Goal: Contribute content

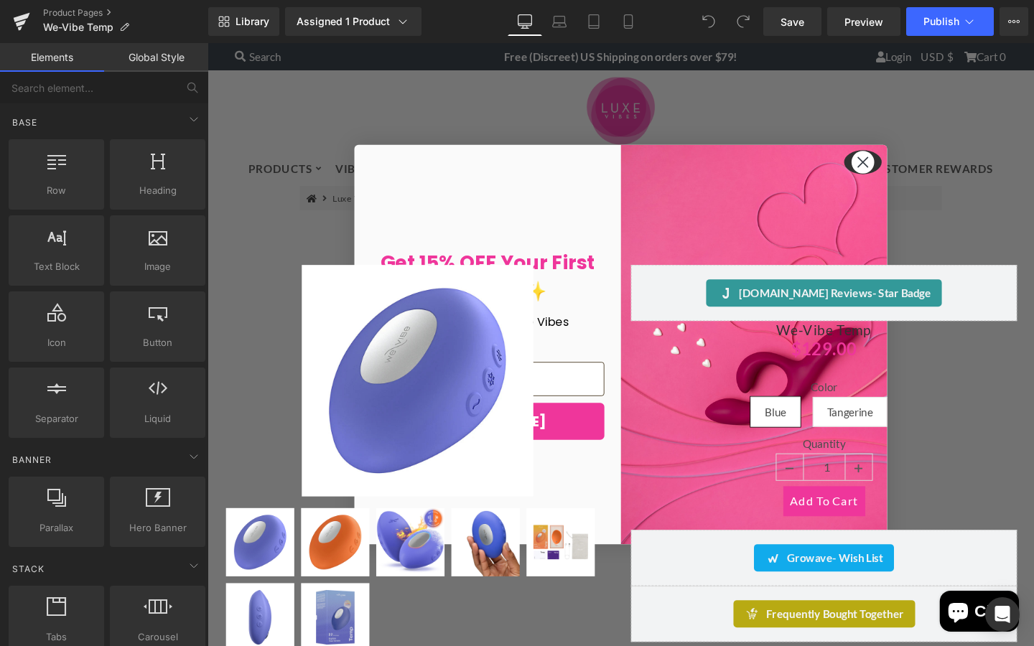
click at [896, 172] on circle "Close dialog" at bounding box center [897, 169] width 24 height 24
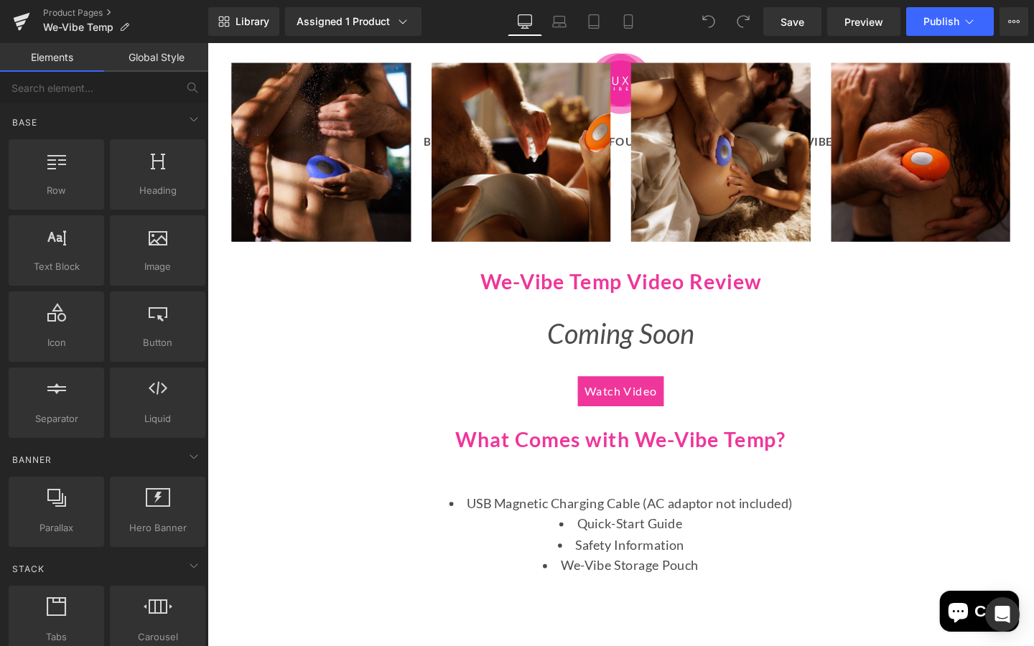
scroll to position [1965, 0]
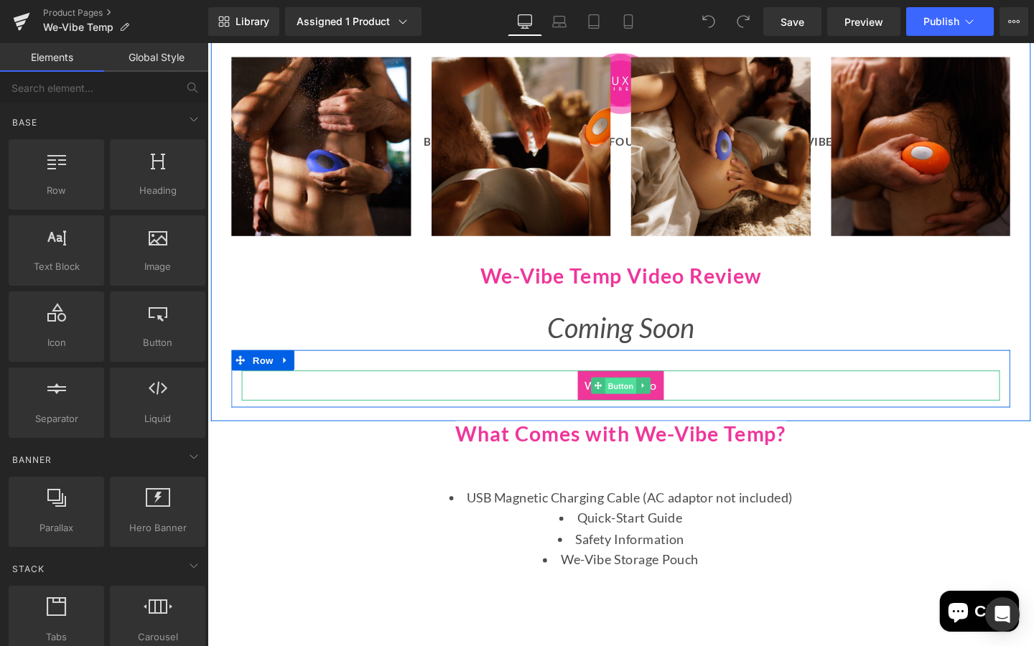
click at [628, 405] on span "Button" at bounding box center [641, 404] width 33 height 17
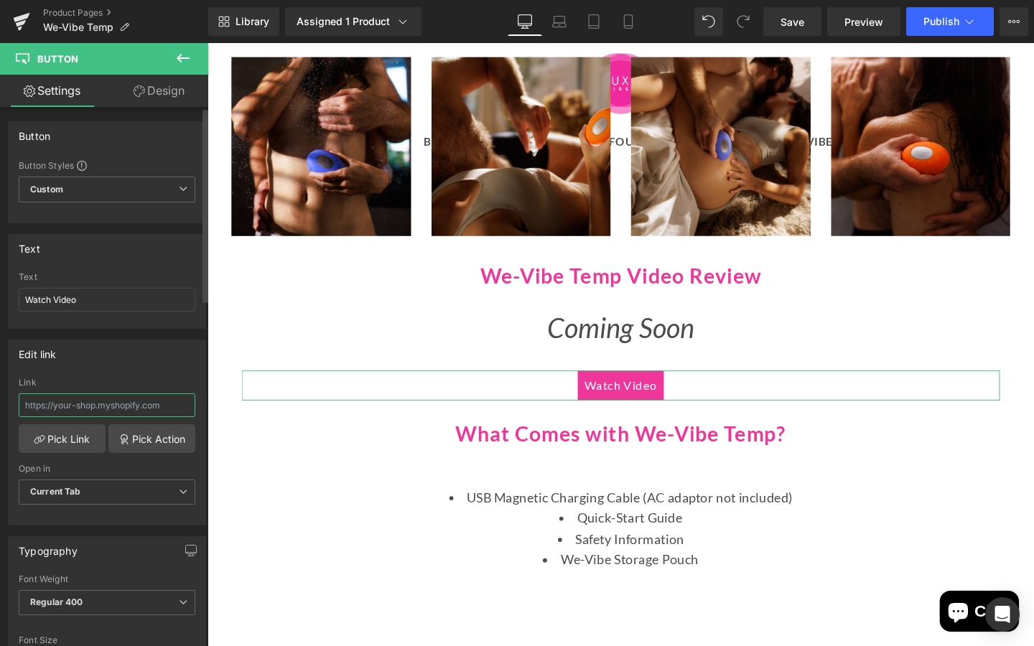
click at [32, 399] on input "text" at bounding box center [107, 406] width 177 height 24
paste input "[URL][DOMAIN_NAME]"
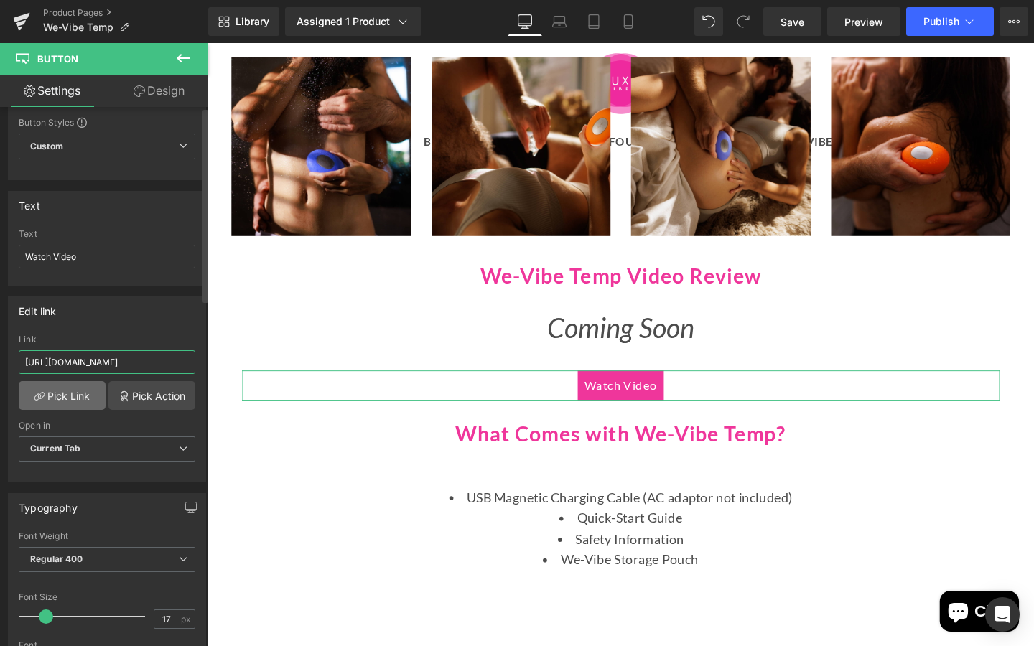
scroll to position [0, 0]
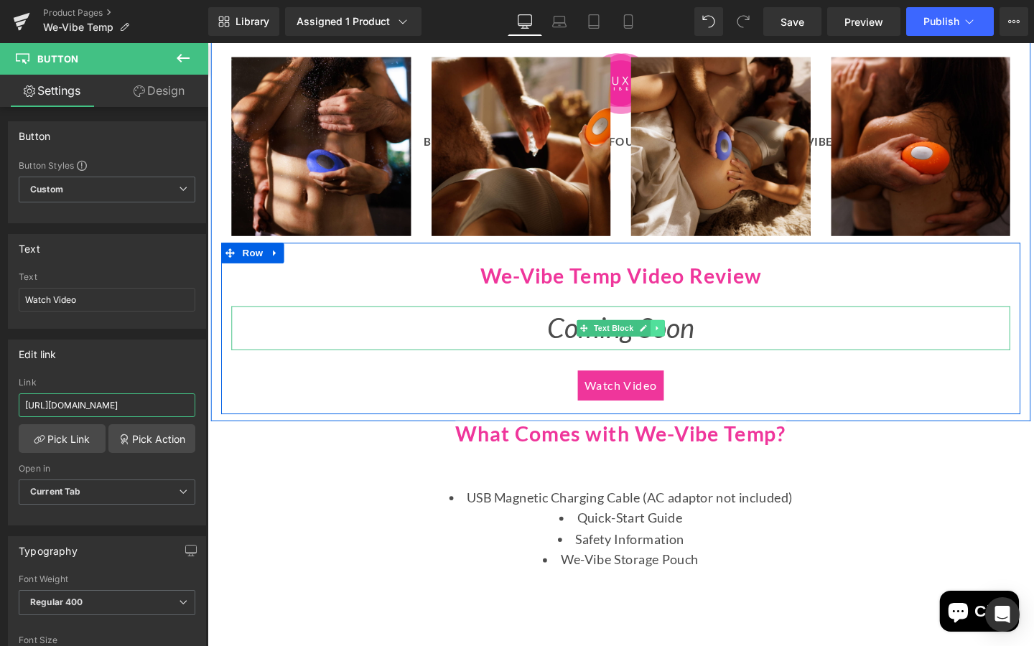
type input "[URL][DOMAIN_NAME]"
click at [680, 344] on icon at bounding box center [680, 343] width 2 height 5
click at [687, 343] on icon at bounding box center [688, 344] width 8 height 8
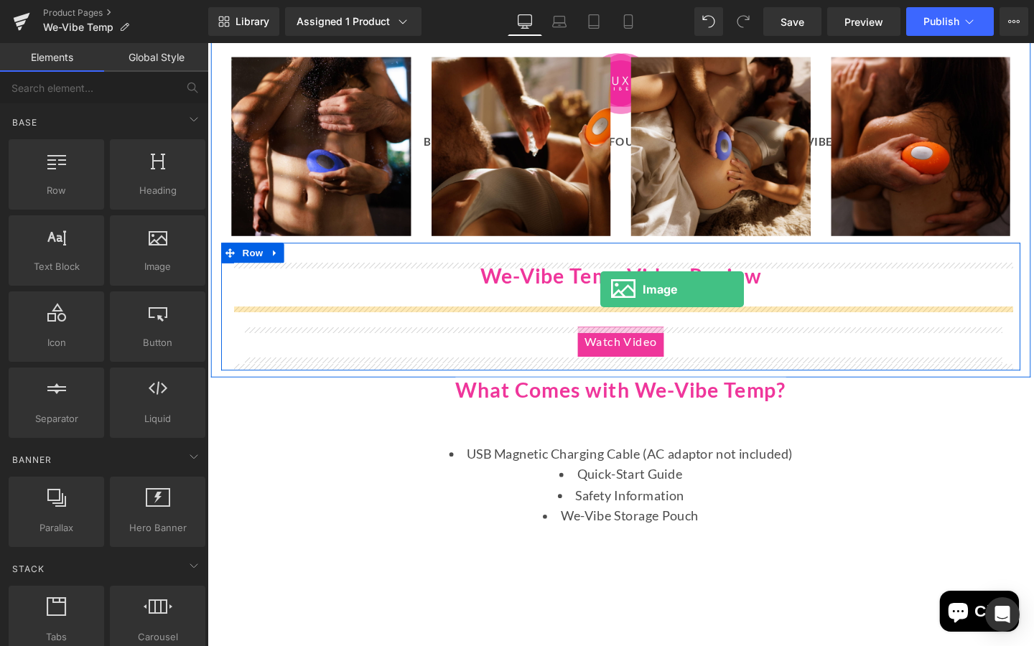
drag, startPoint x: 350, startPoint y: 283, endPoint x: 620, endPoint y: 302, distance: 270.7
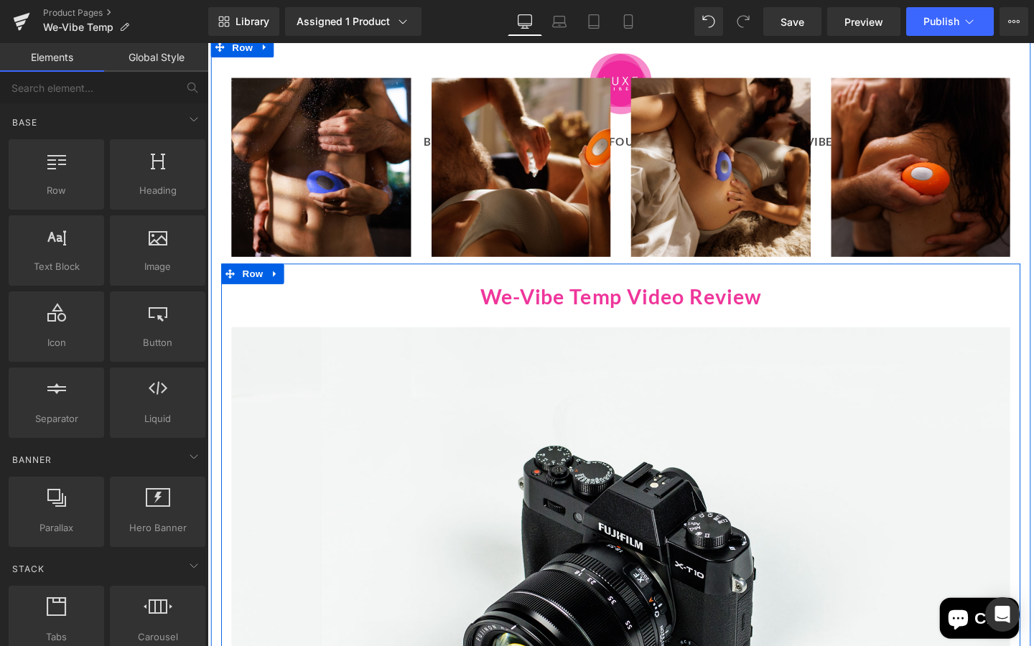
scroll to position [1965, 0]
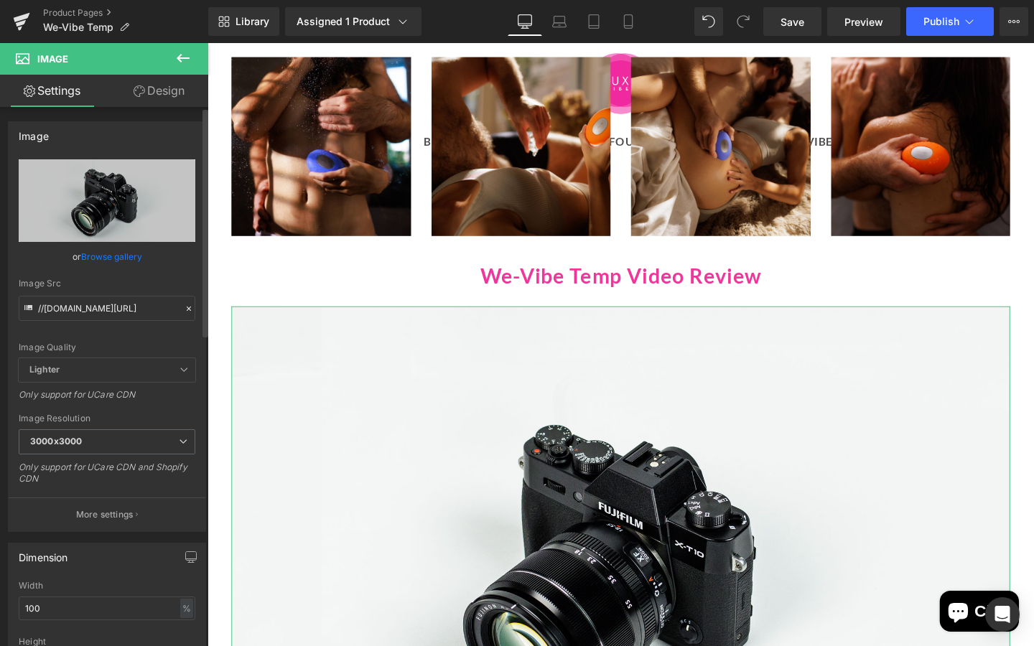
click at [109, 251] on link "Browse gallery" at bounding box center [111, 256] width 61 height 25
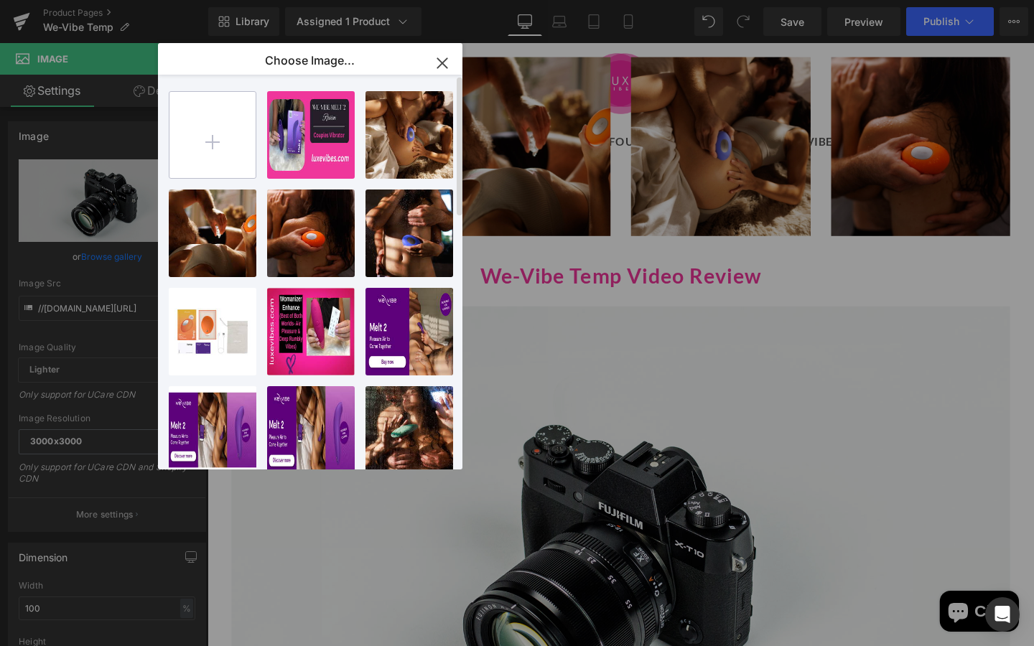
click at [207, 141] on input "file" at bounding box center [212, 135] width 86 height 86
click at [212, 141] on input "file" at bounding box center [212, 135] width 86 height 86
type input "C:\fakepath\We-Vibe Temp Thumbnail.jpg"
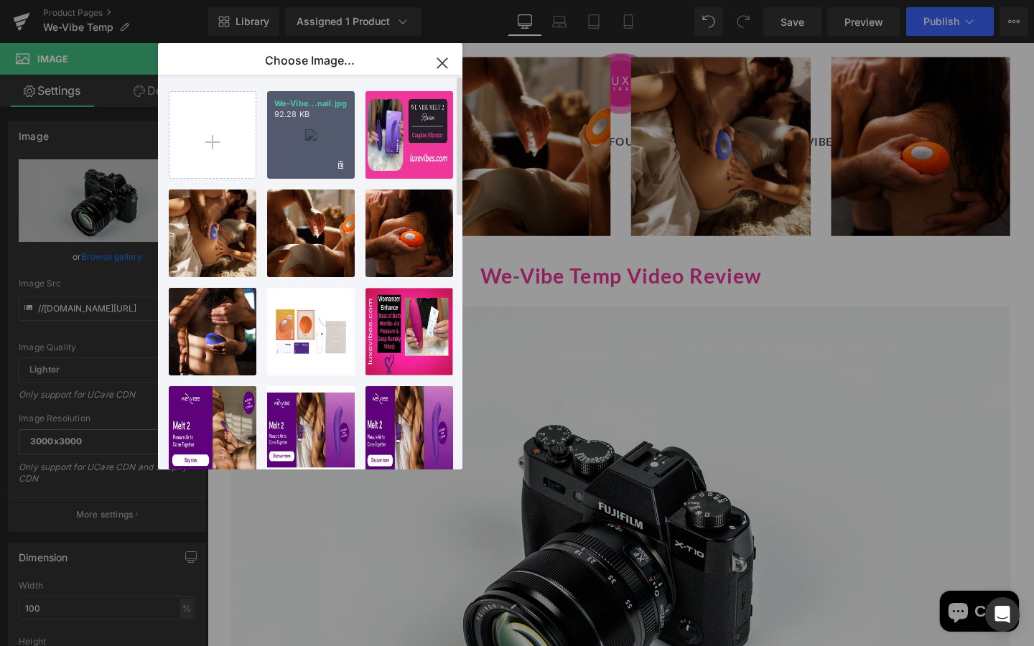
click at [333, 162] on div "We-Vibe...nail.jpg 92.28 KB" at bounding box center [311, 135] width 88 height 88
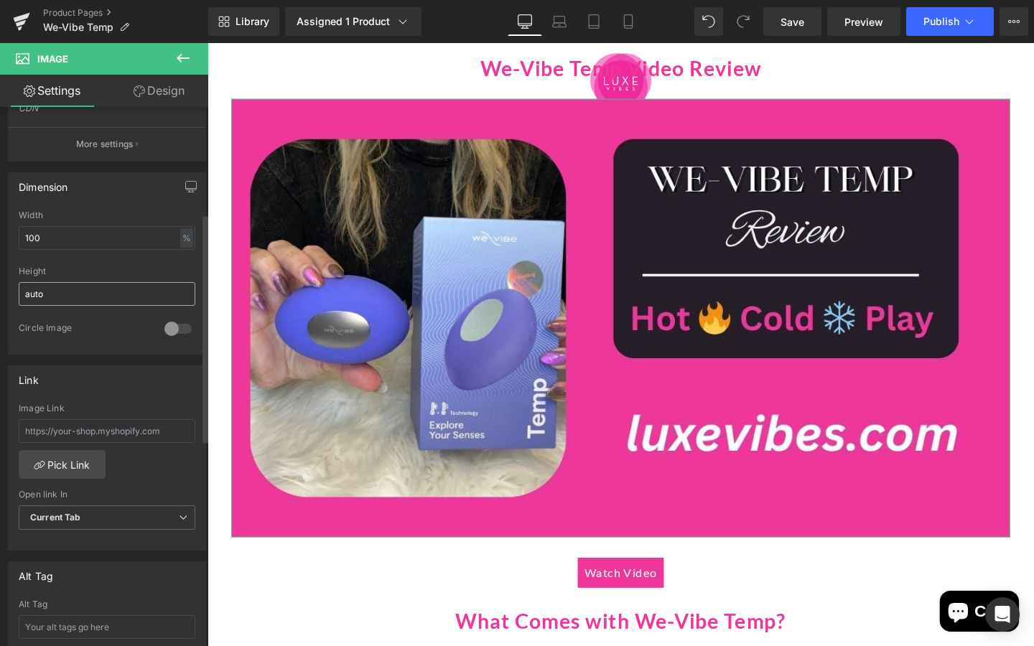
scroll to position [400, 0]
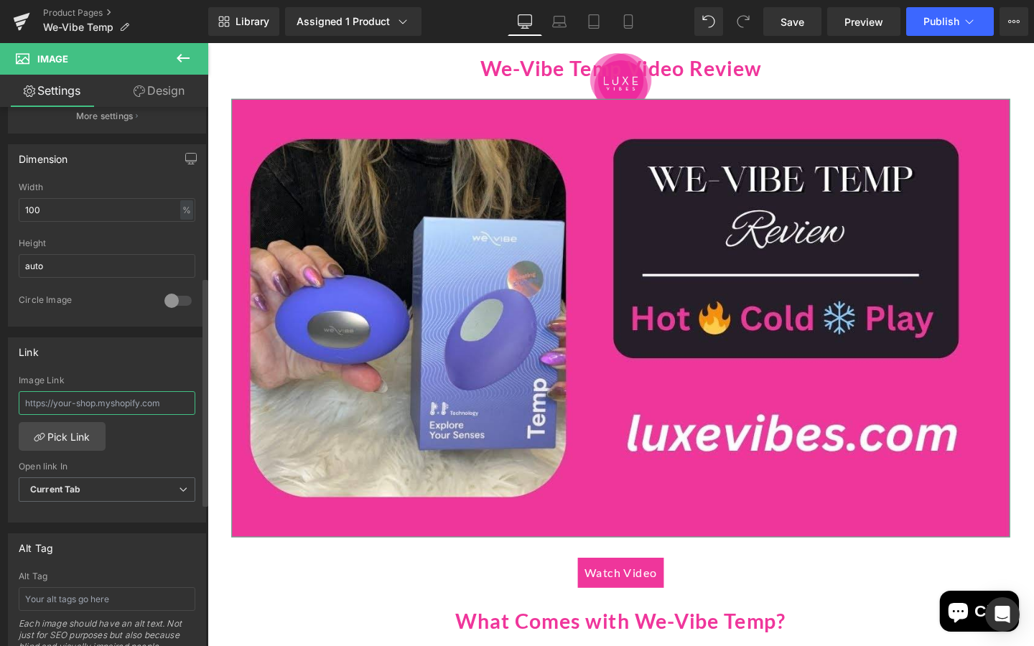
click at [29, 400] on input "text" at bounding box center [107, 403] width 177 height 24
paste input "[URL][DOMAIN_NAME]"
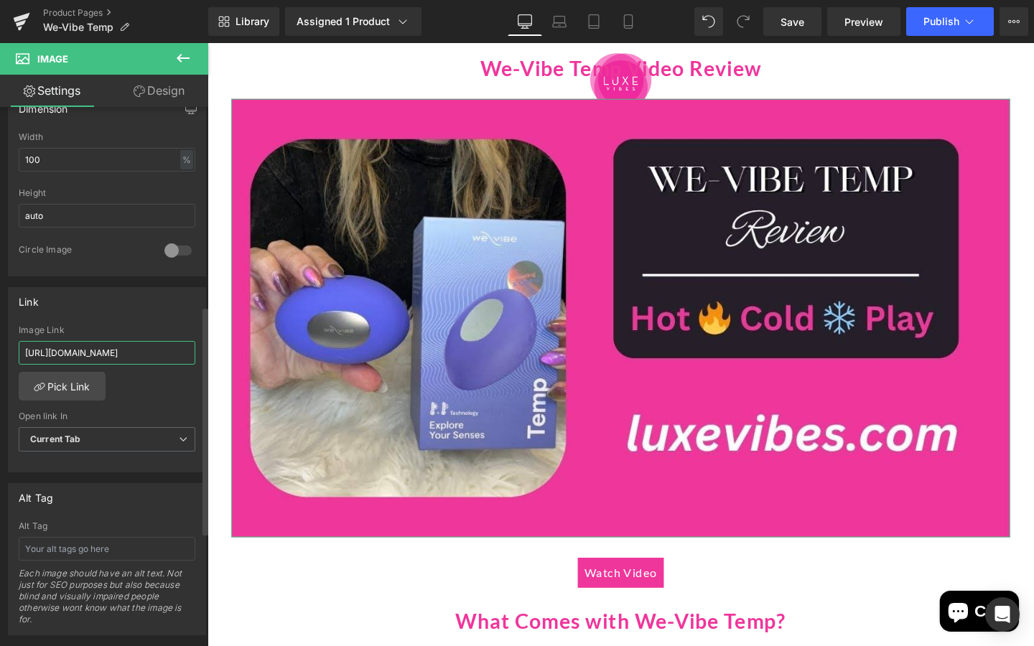
scroll to position [470, 0]
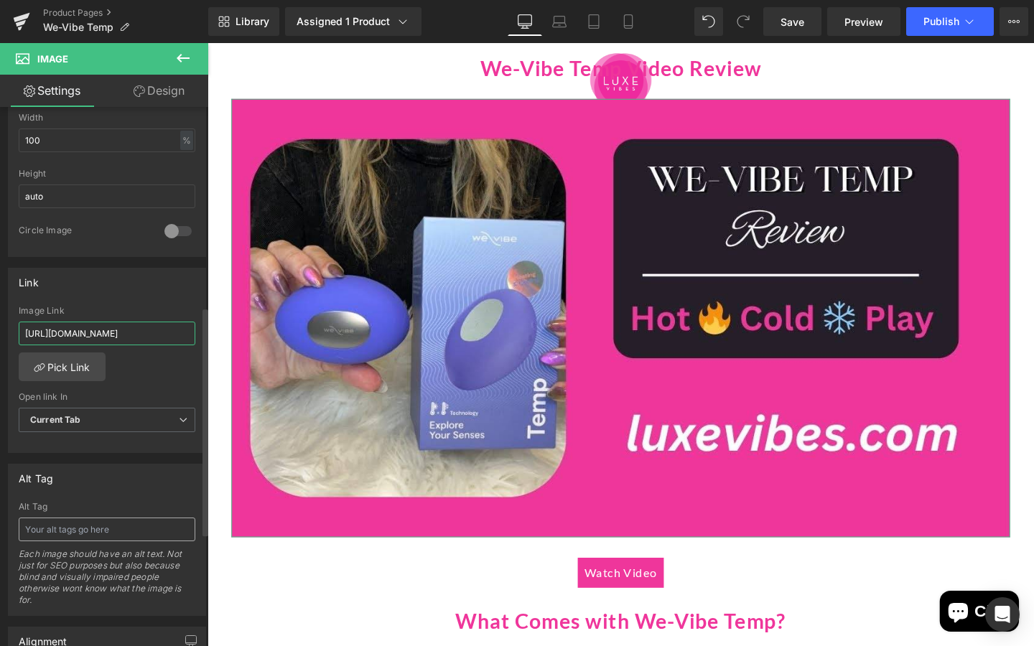
type input "[URL][DOMAIN_NAME]"
click at [47, 526] on input "text" at bounding box center [107, 530] width 177 height 24
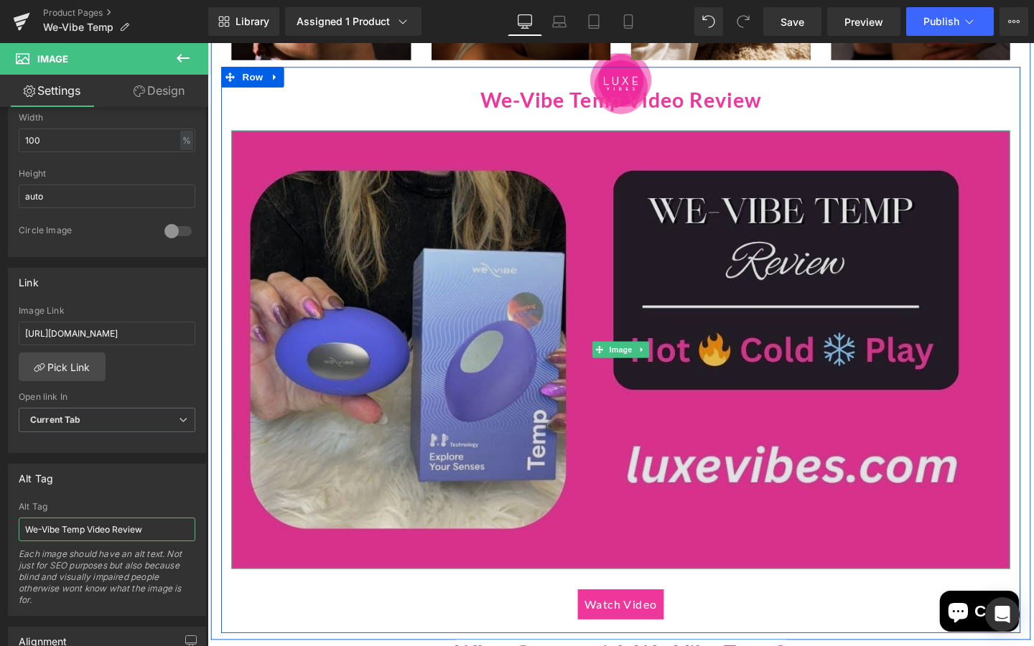
scroll to position [2022, 0]
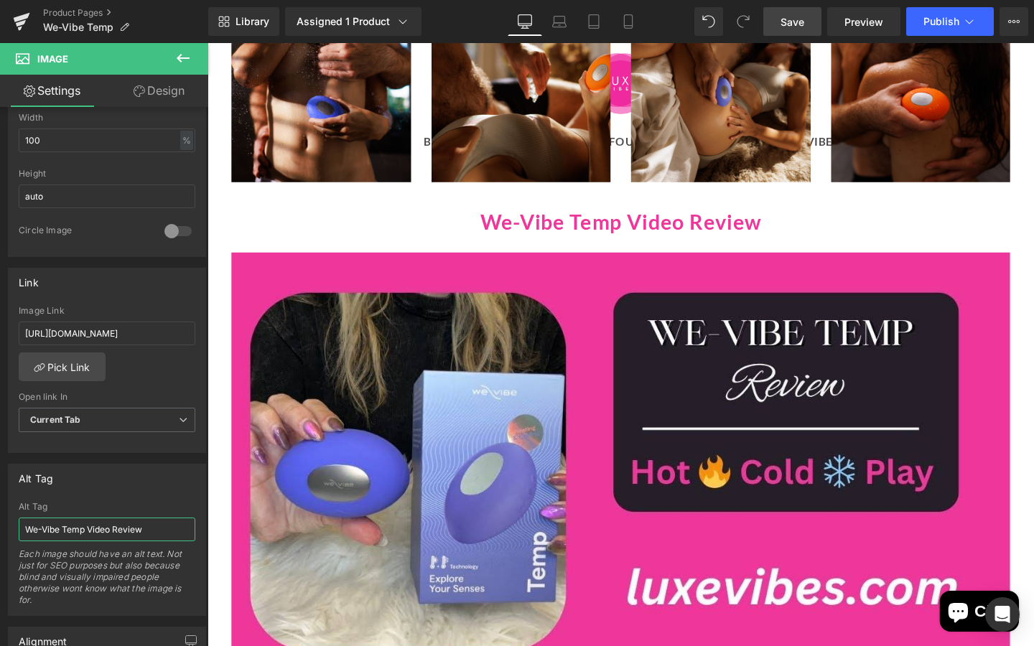
type input "We-Vibe Temp Video Review"
click at [788, 16] on span "Save" at bounding box center [793, 21] width 24 height 15
click at [947, 21] on span "Publish" at bounding box center [942, 21] width 36 height 11
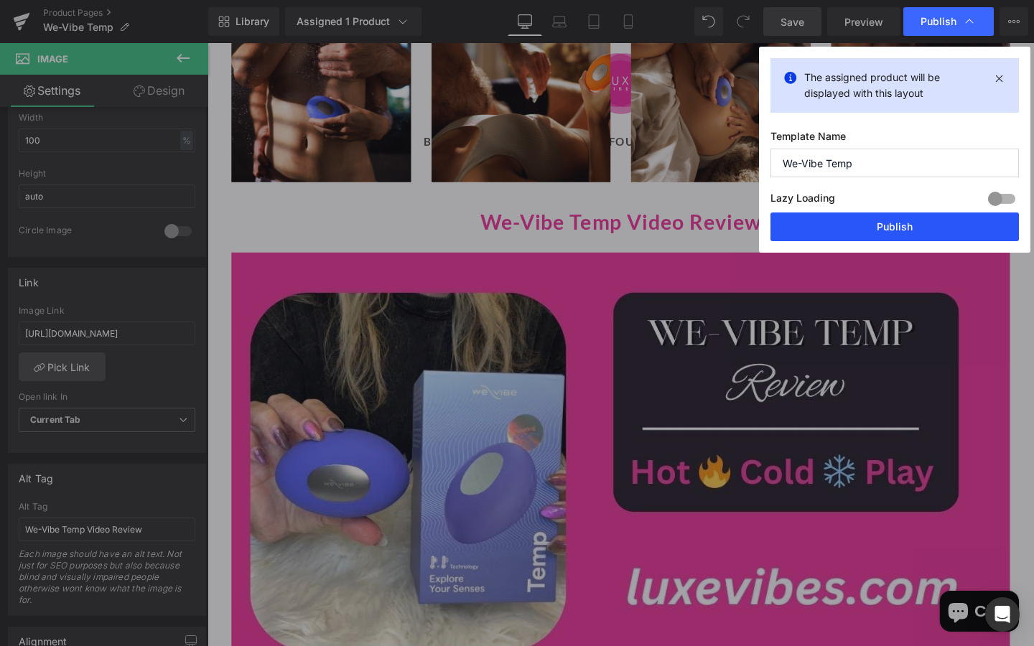
click at [879, 231] on button "Publish" at bounding box center [895, 227] width 248 height 29
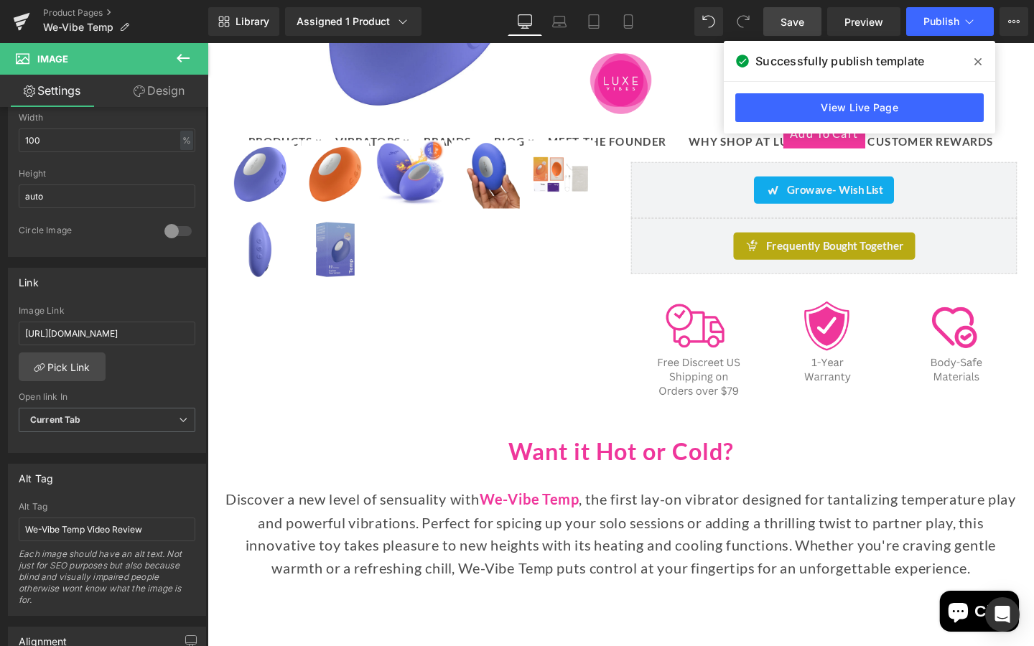
scroll to position [0, 0]
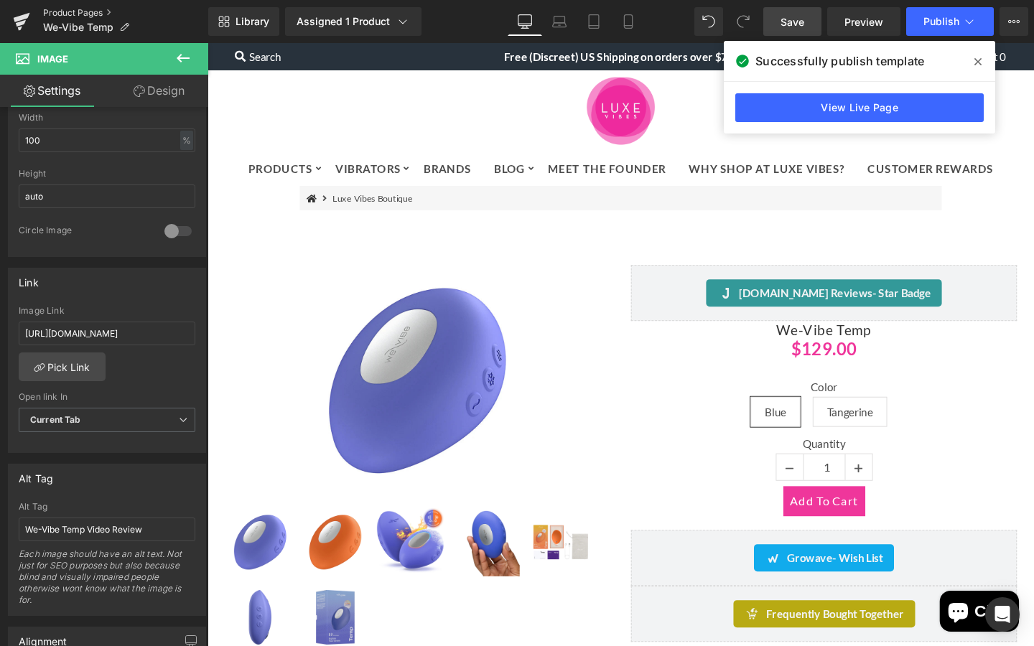
click at [73, 10] on link "Product Pages" at bounding box center [125, 12] width 165 height 11
